Goal: Communication & Community: Answer question/provide support

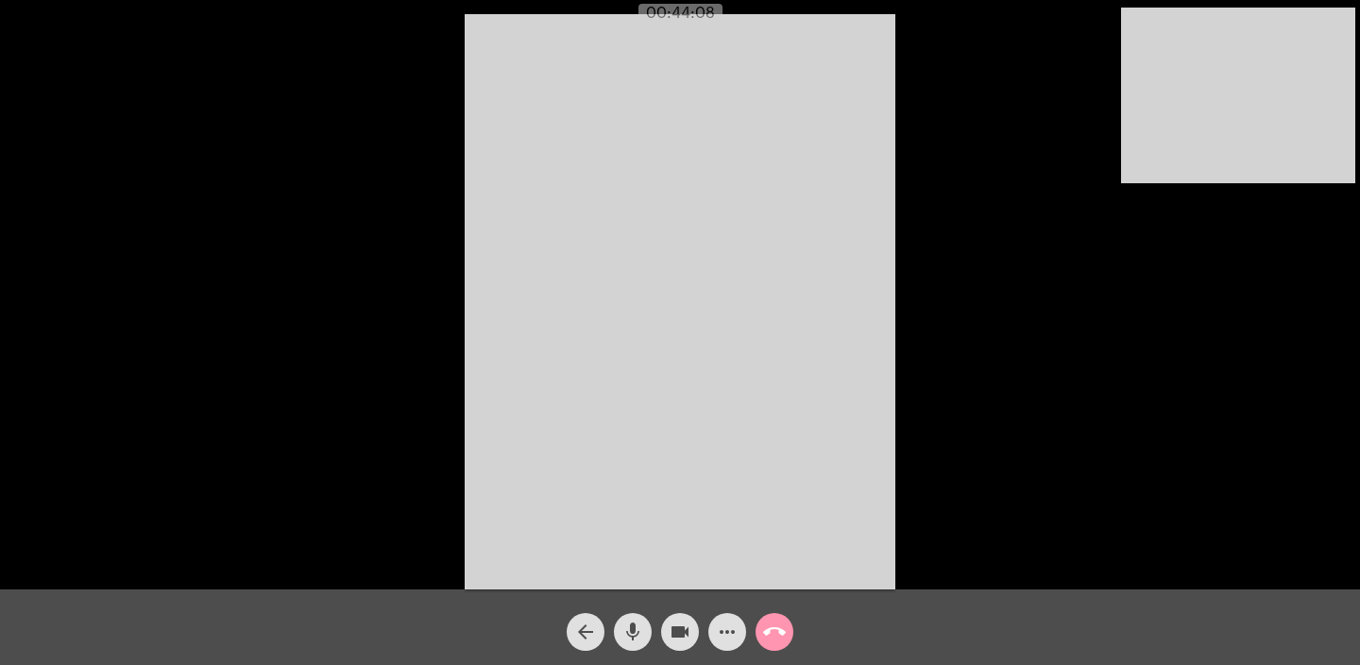
click at [778, 639] on mat-icon "call_end" at bounding box center [774, 632] width 23 height 23
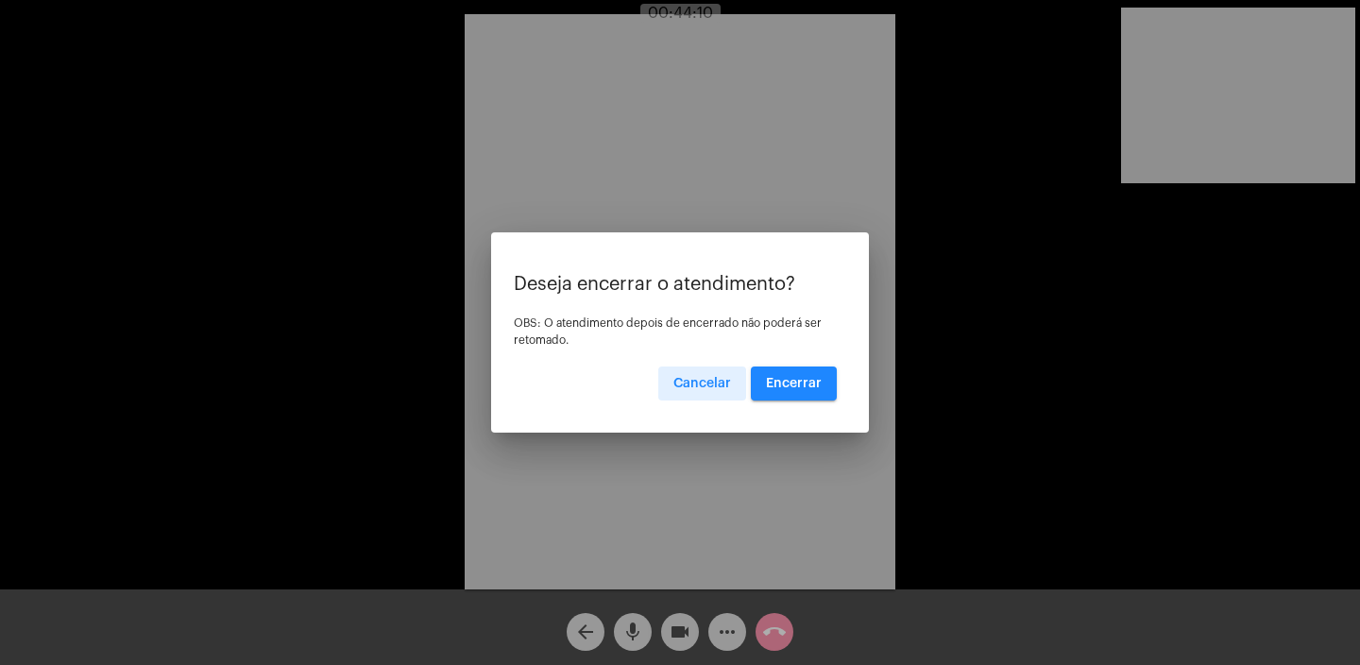
click at [803, 385] on span "Encerrar" at bounding box center [794, 383] width 56 height 13
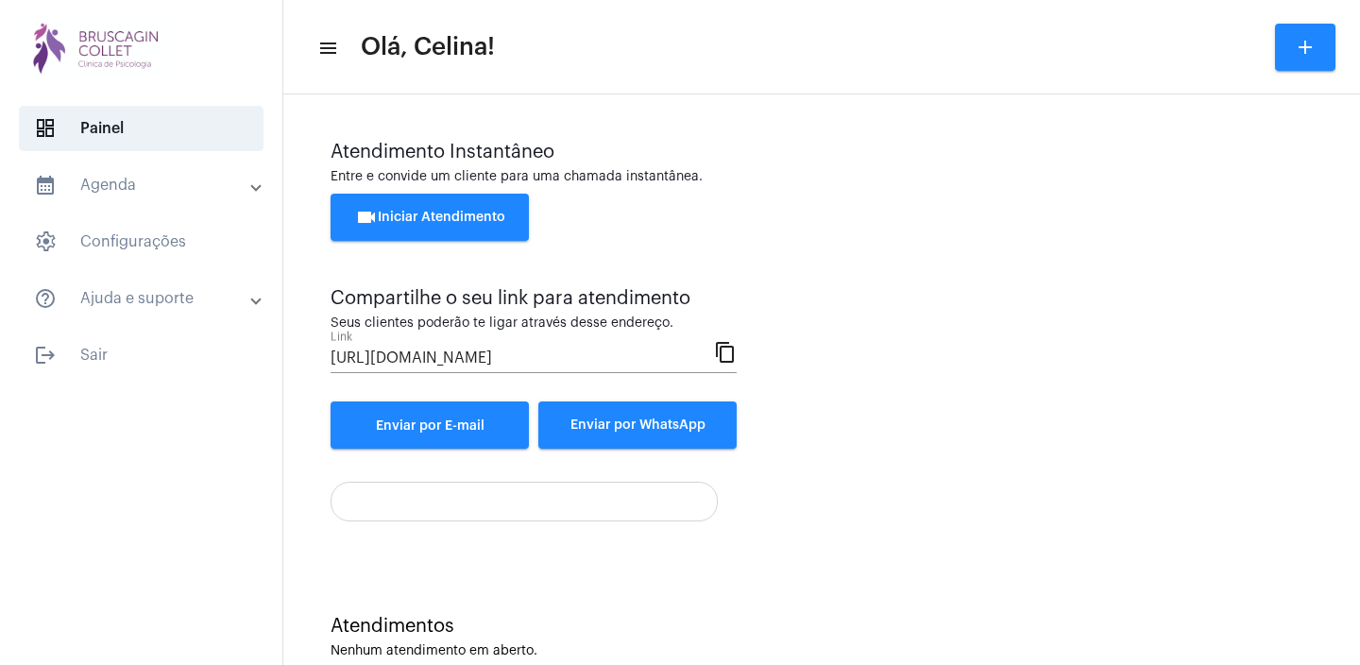
click at [444, 219] on span "videocam Iniciar Atendimento" at bounding box center [430, 217] width 150 height 13
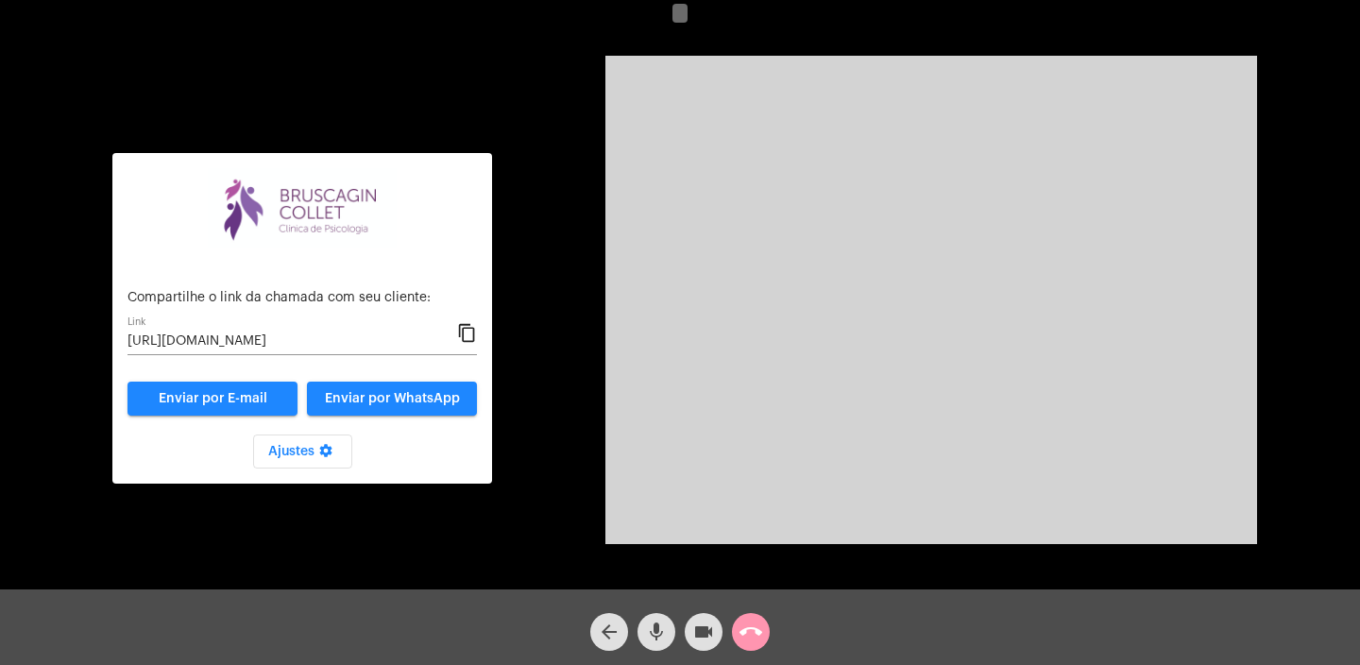
click at [468, 334] on mat-icon "content_copy" at bounding box center [467, 333] width 20 height 23
